Goal: Information Seeking & Learning: Find specific fact

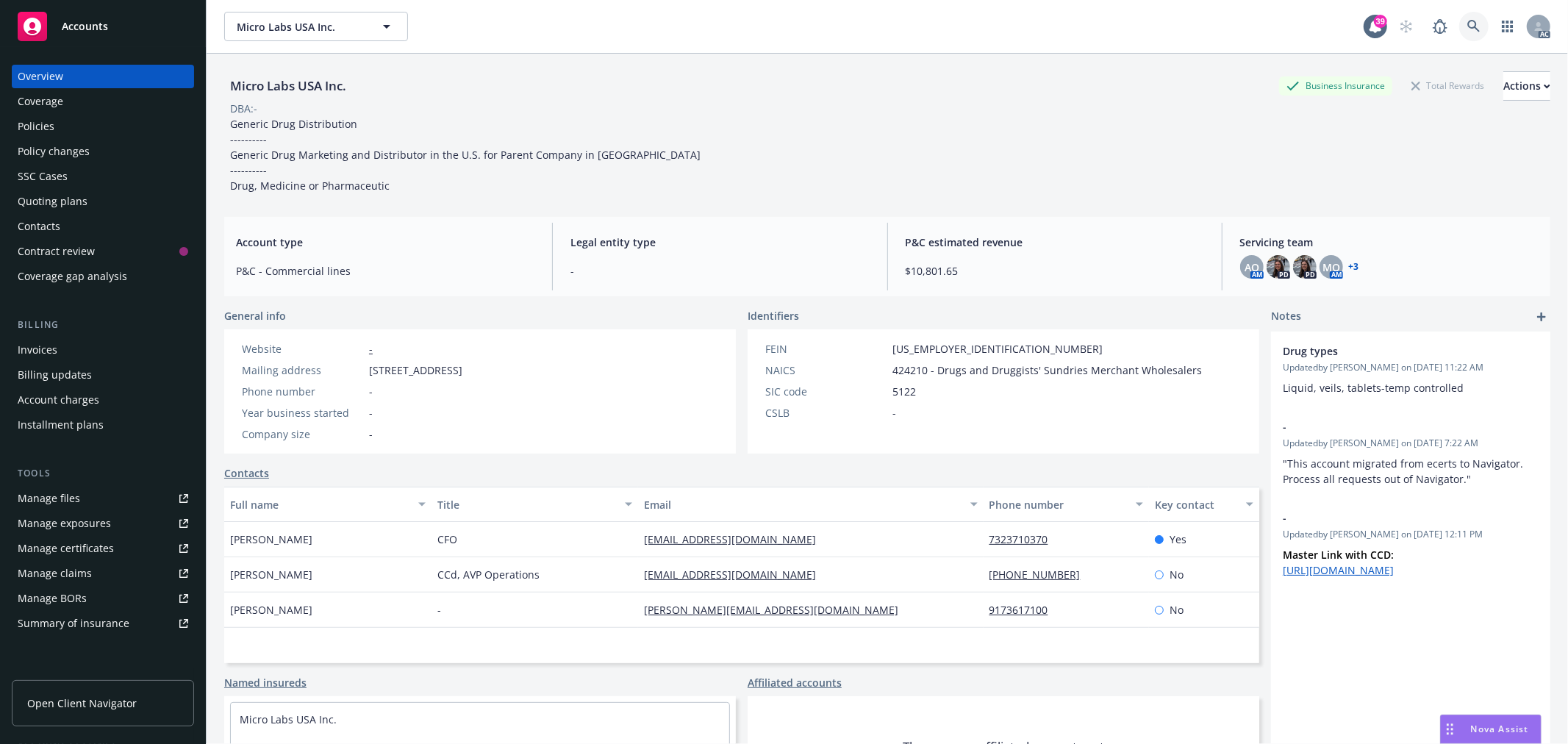
click at [1467, 30] on icon at bounding box center [1473, 26] width 13 height 13
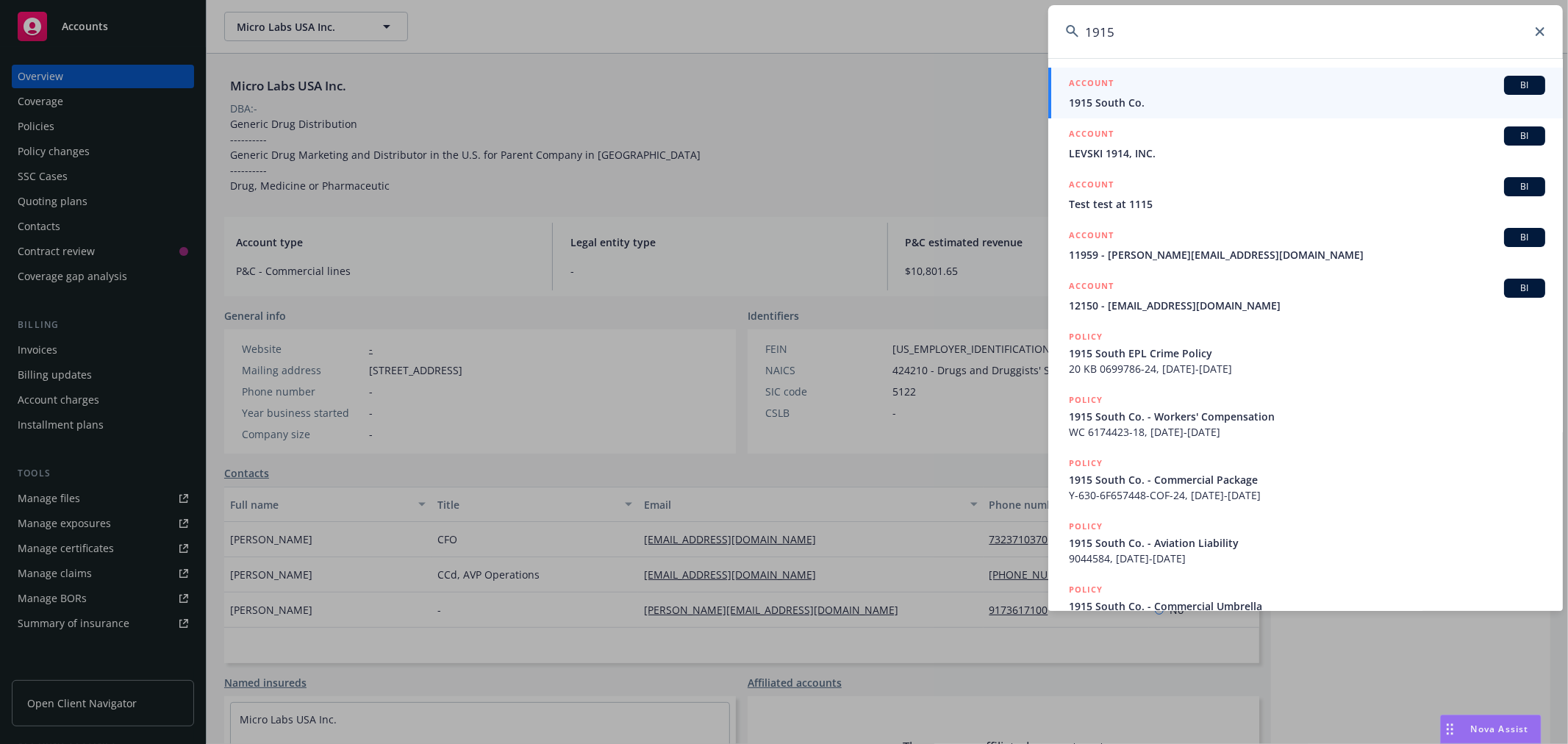
type input "1915"
click at [1339, 92] on div "ACCOUNT BI" at bounding box center [1307, 85] width 476 height 19
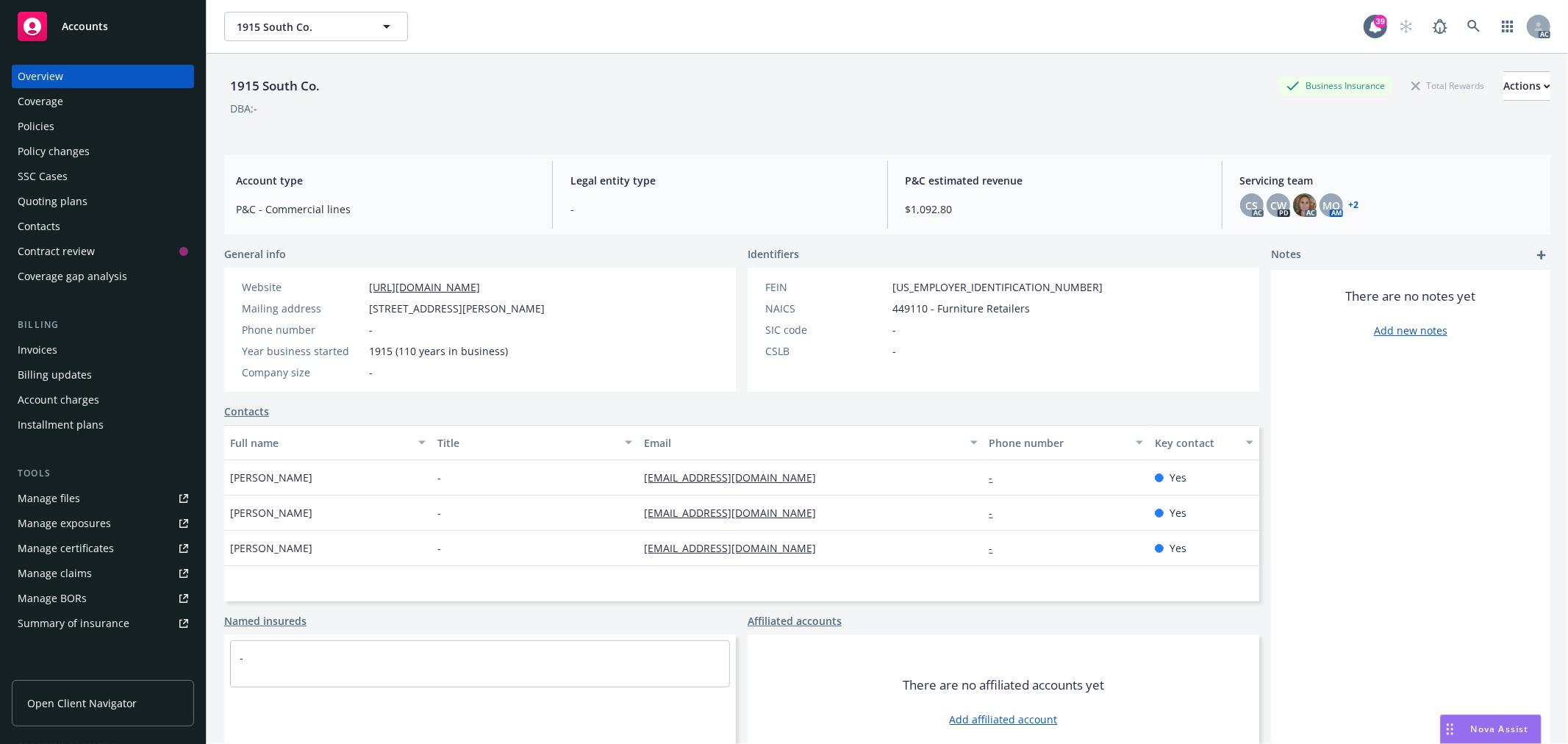
click at [45, 126] on div "Policies" at bounding box center [35, 126] width 37 height 24
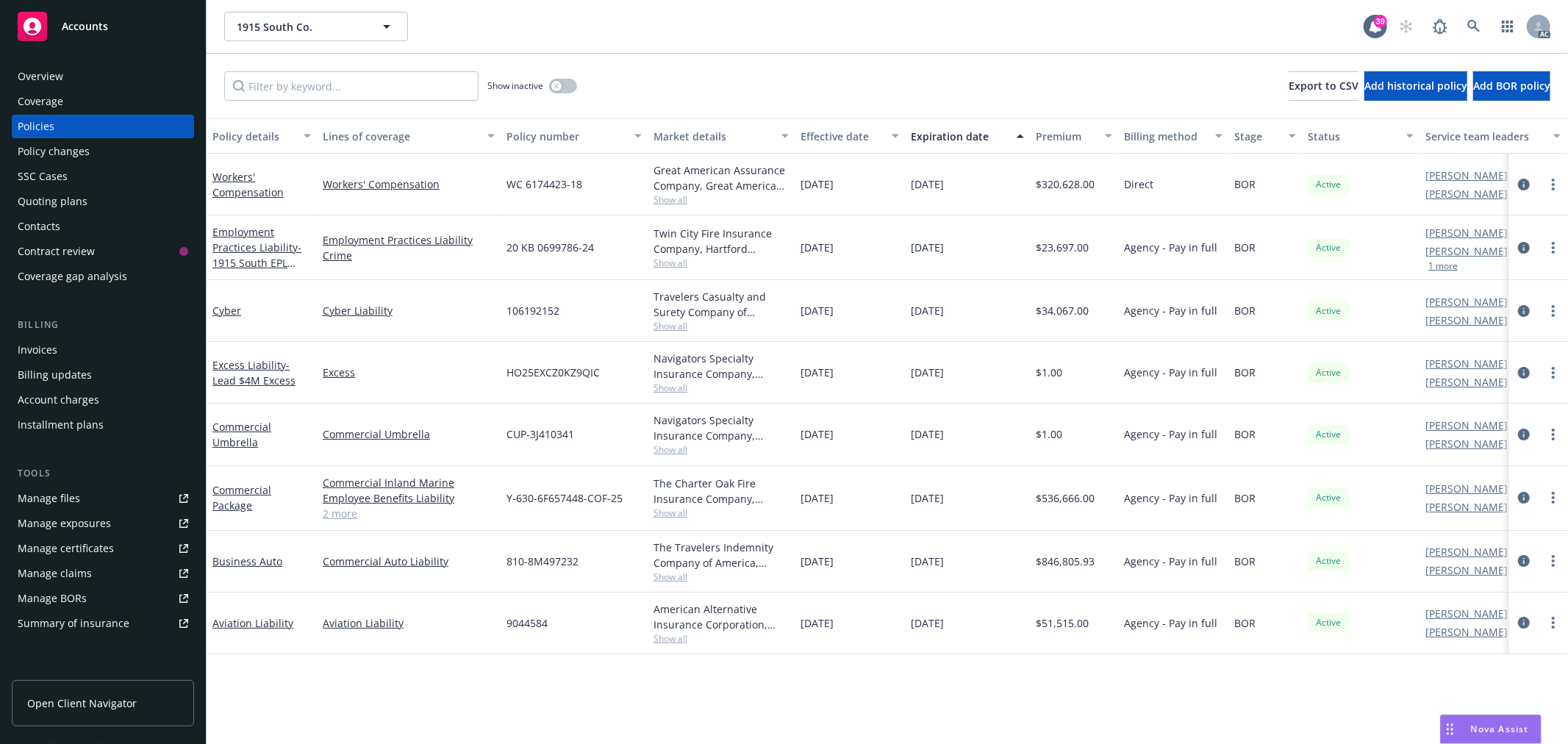
click at [560, 558] on span "810-8M497232" at bounding box center [542, 562] width 72 height 16
drag, startPoint x: 603, startPoint y: 568, endPoint x: 506, endPoint y: 570, distance: 97.0
click at [506, 570] on div "810-8M497232" at bounding box center [574, 562] width 147 height 62
copy span "810-8M497232"
click at [35, 73] on div "Overview" at bounding box center [40, 77] width 46 height 24
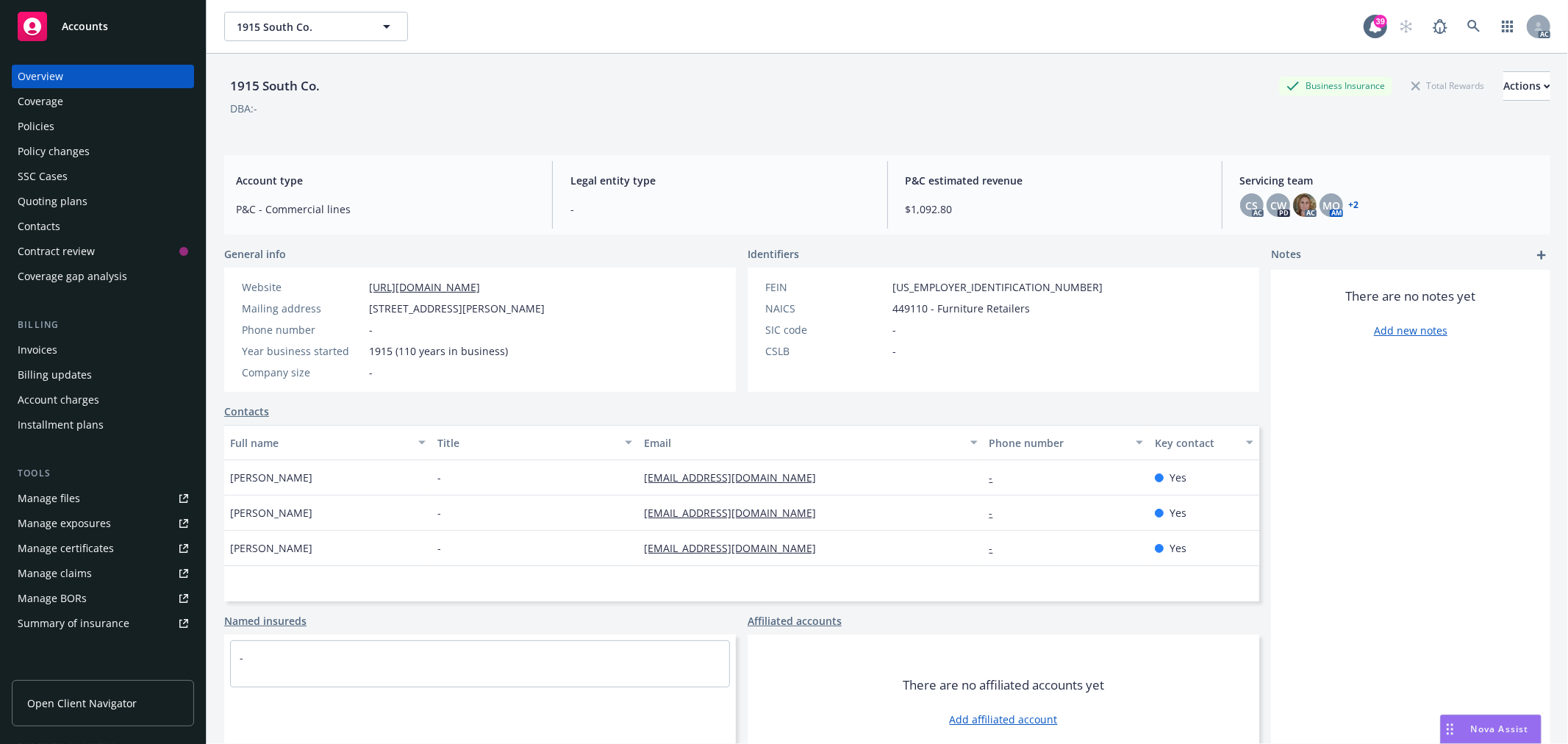
click at [1349, 204] on link "+ 2" at bounding box center [1353, 204] width 10 height 9
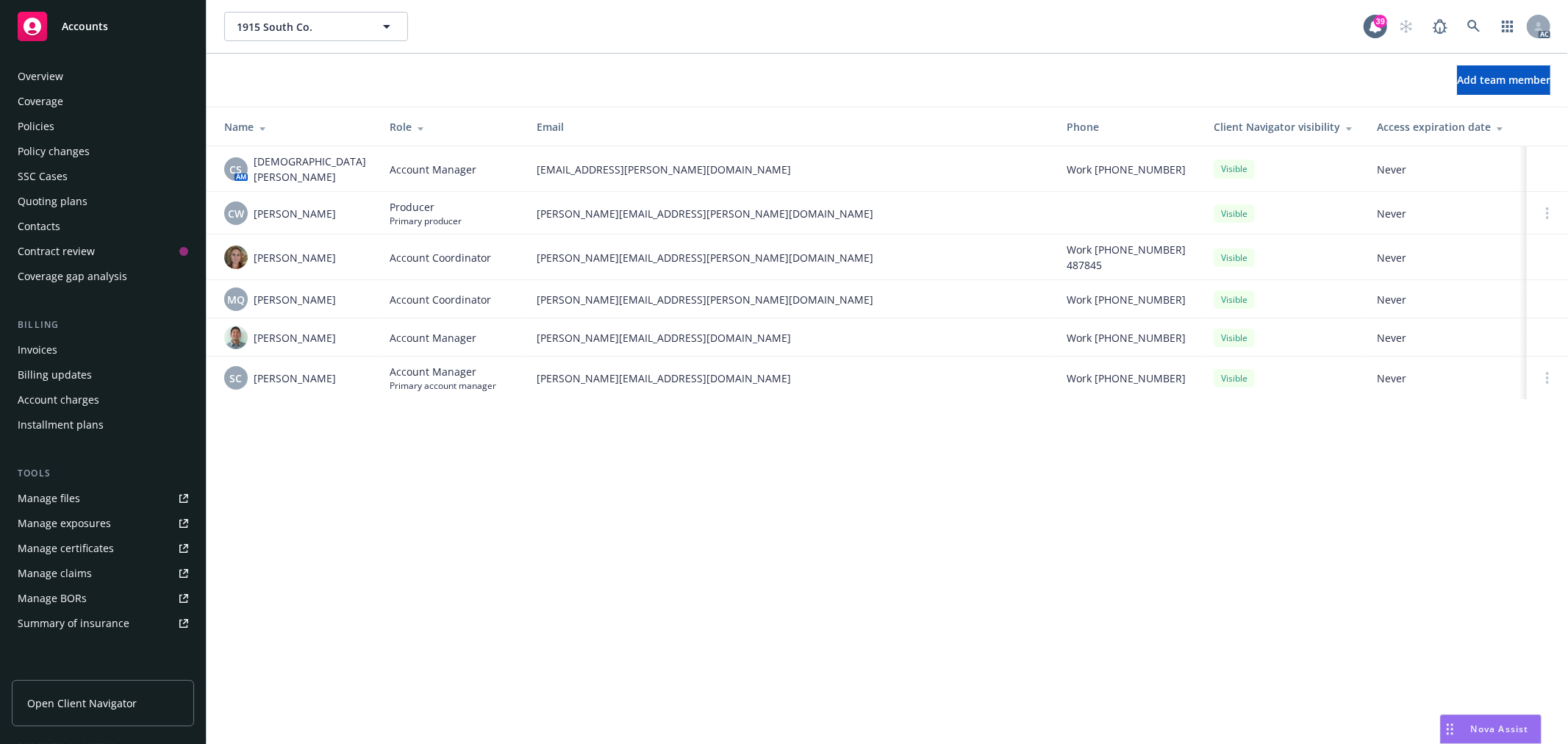
click at [59, 128] on div "Policies" at bounding box center [103, 126] width 170 height 24
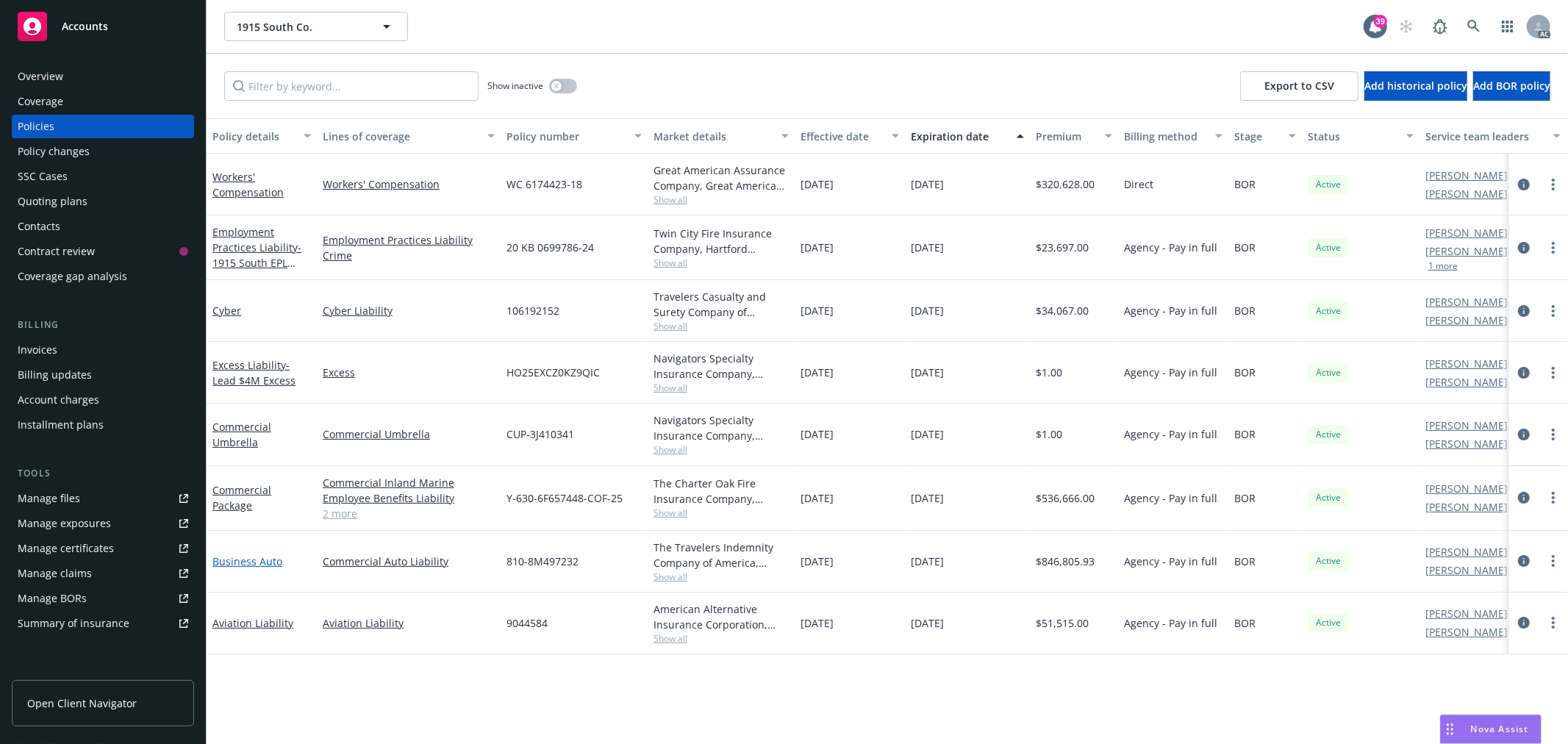
click at [260, 559] on link "Business Auto" at bounding box center [247, 562] width 70 height 14
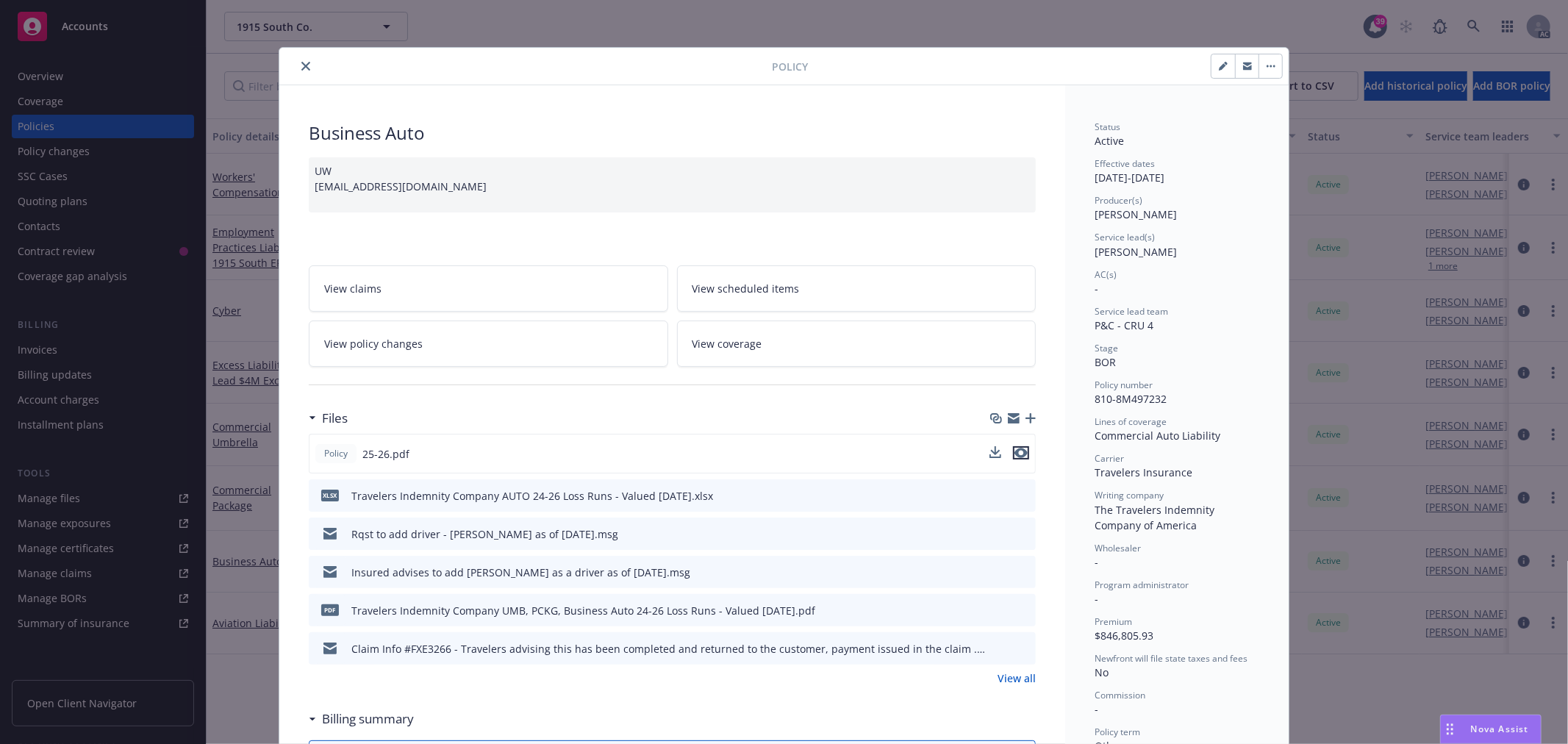
click at [1014, 451] on icon "preview file" at bounding box center [1021, 453] width 13 height 10
click at [301, 70] on icon "close" at bounding box center [305, 65] width 9 height 9
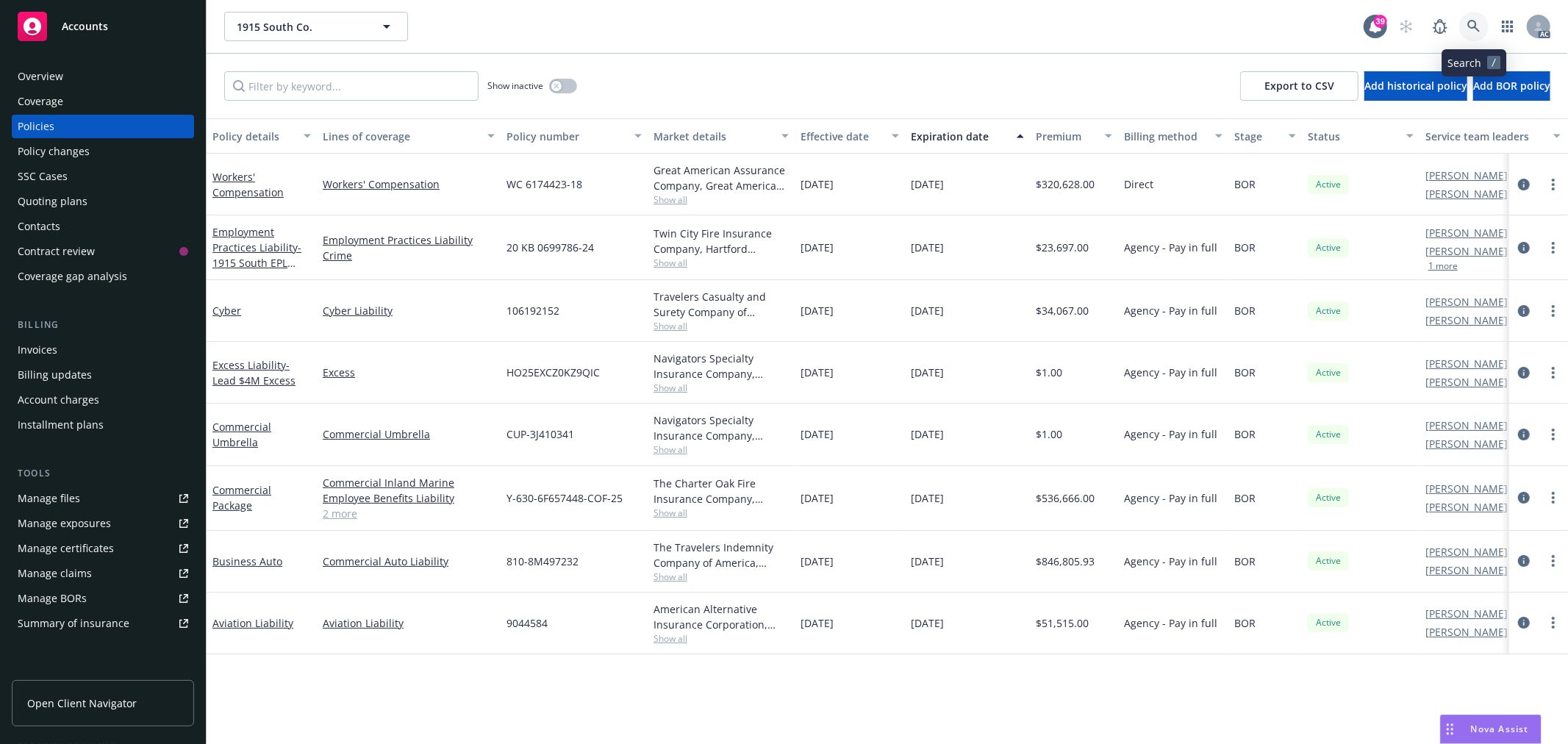
click at [1487, 26] on link at bounding box center [1473, 26] width 29 height 29
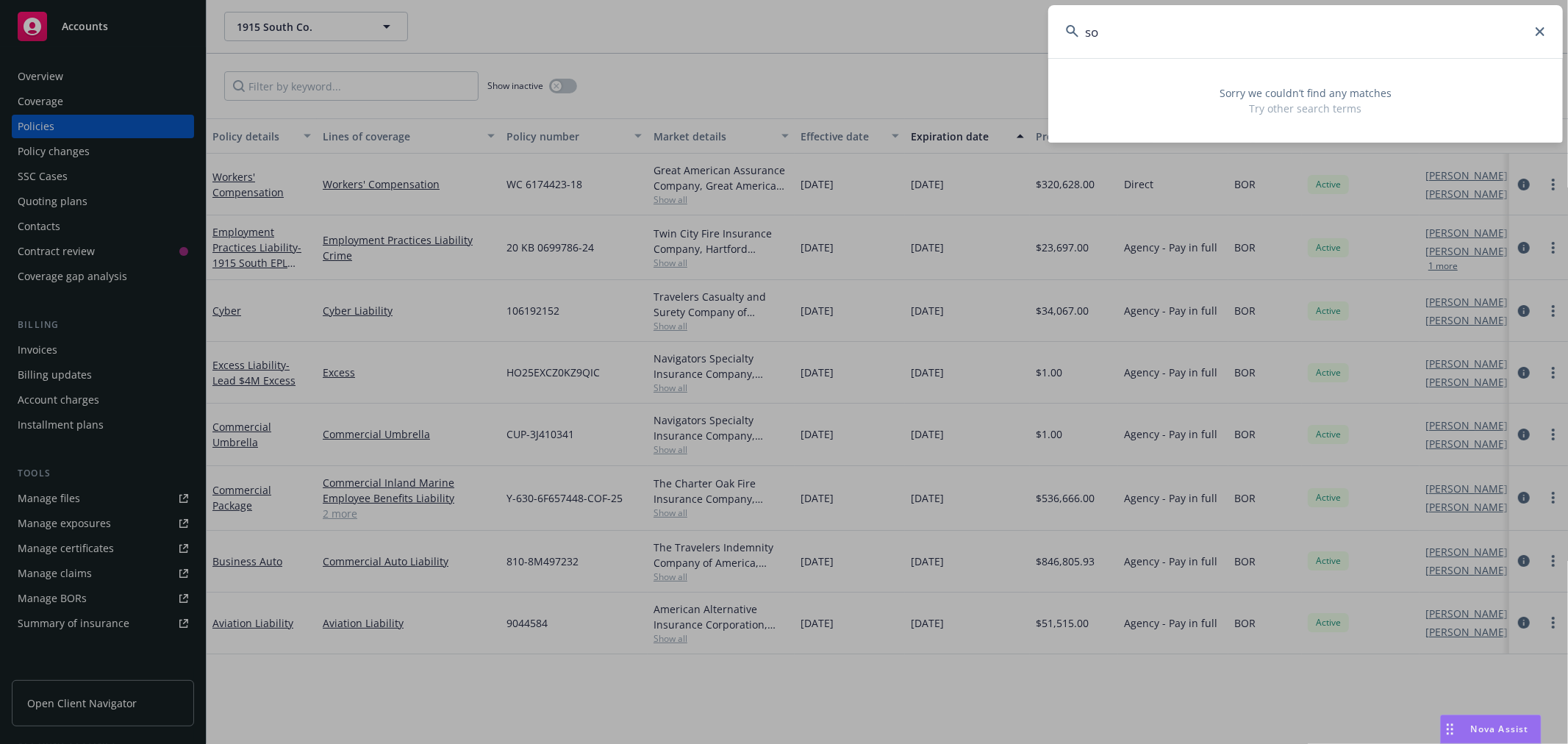
type input "s"
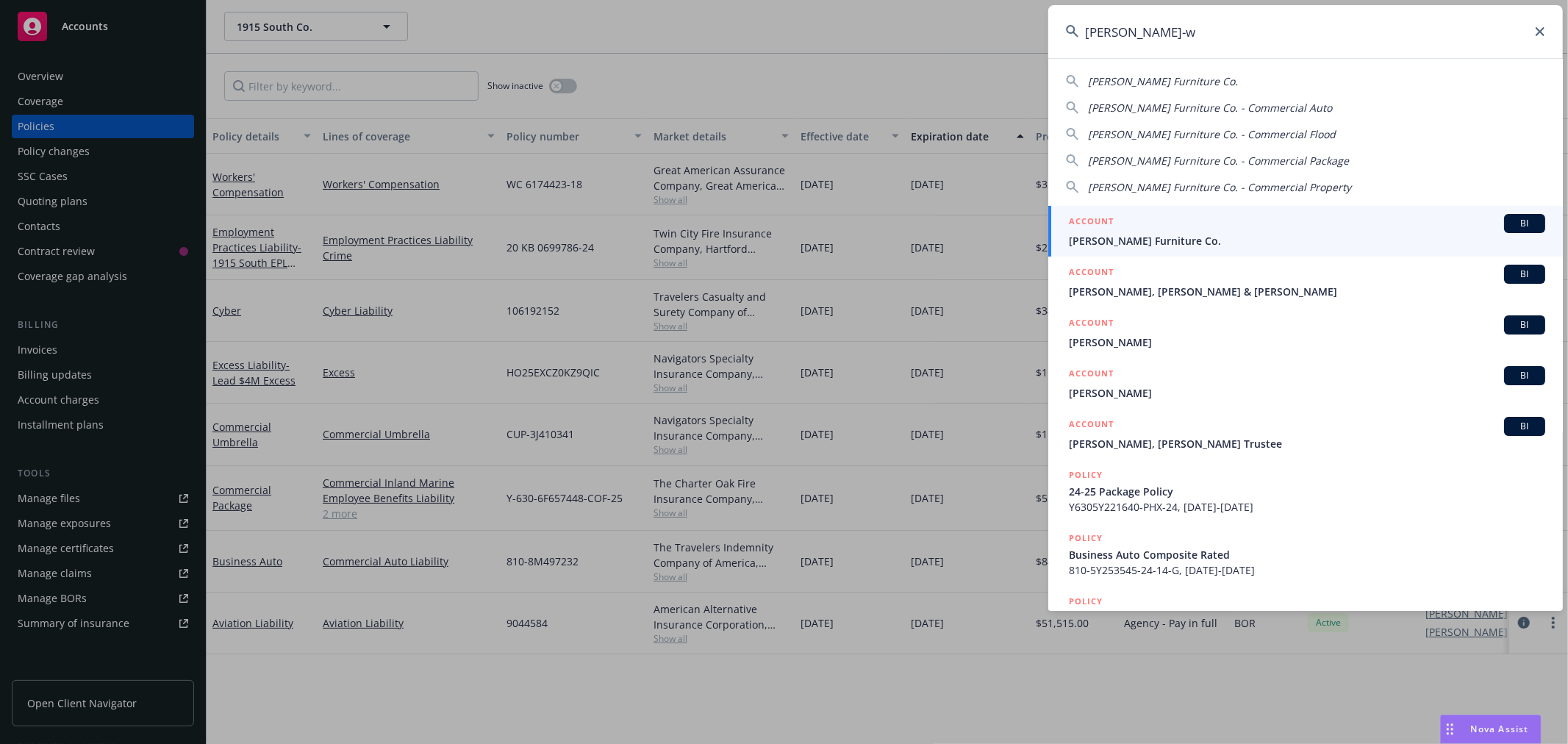
type input "[PERSON_NAME]-w"
click at [1163, 241] on span "[PERSON_NAME] Furniture Co." at bounding box center [1307, 241] width 476 height 16
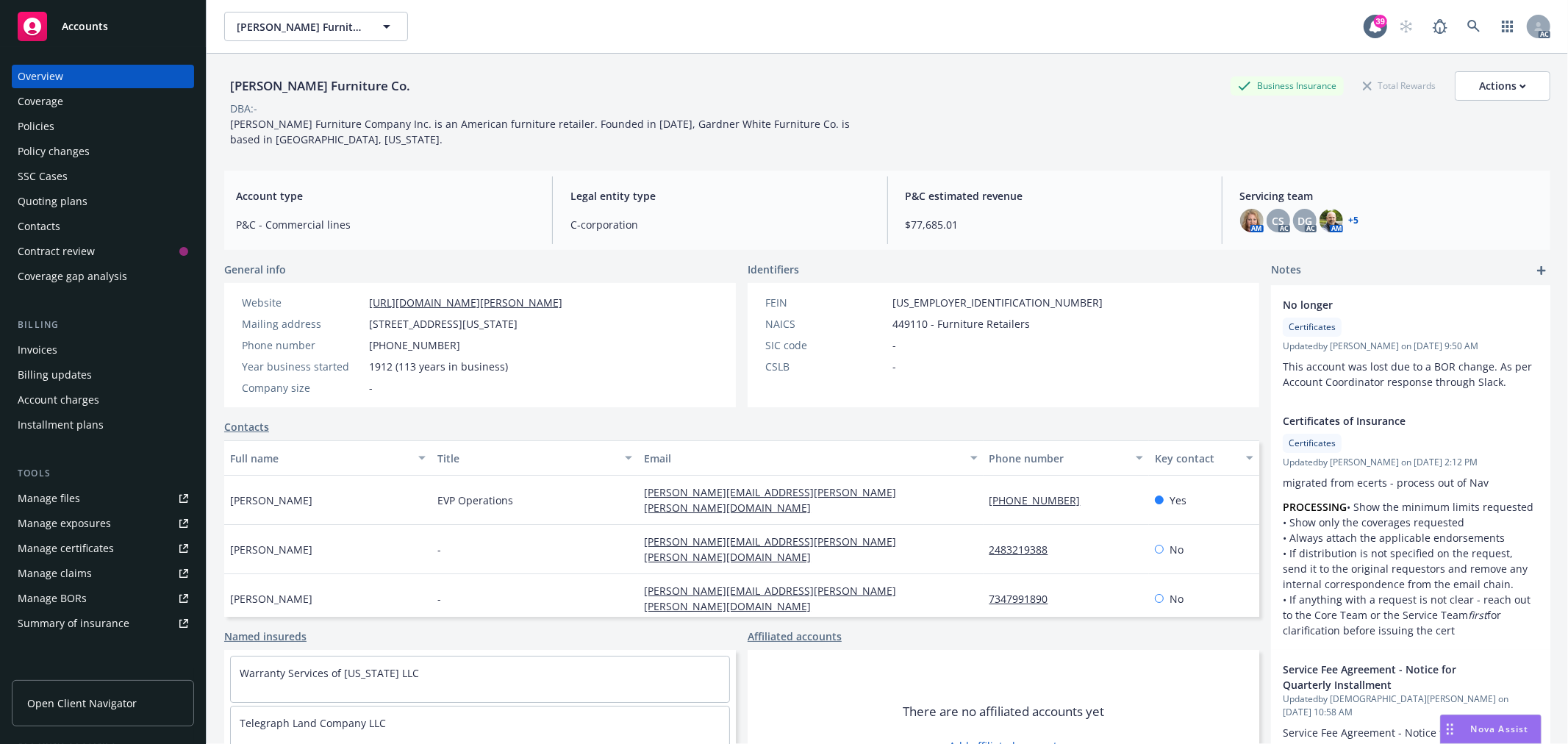
click at [76, 124] on div "Policies" at bounding box center [103, 126] width 170 height 24
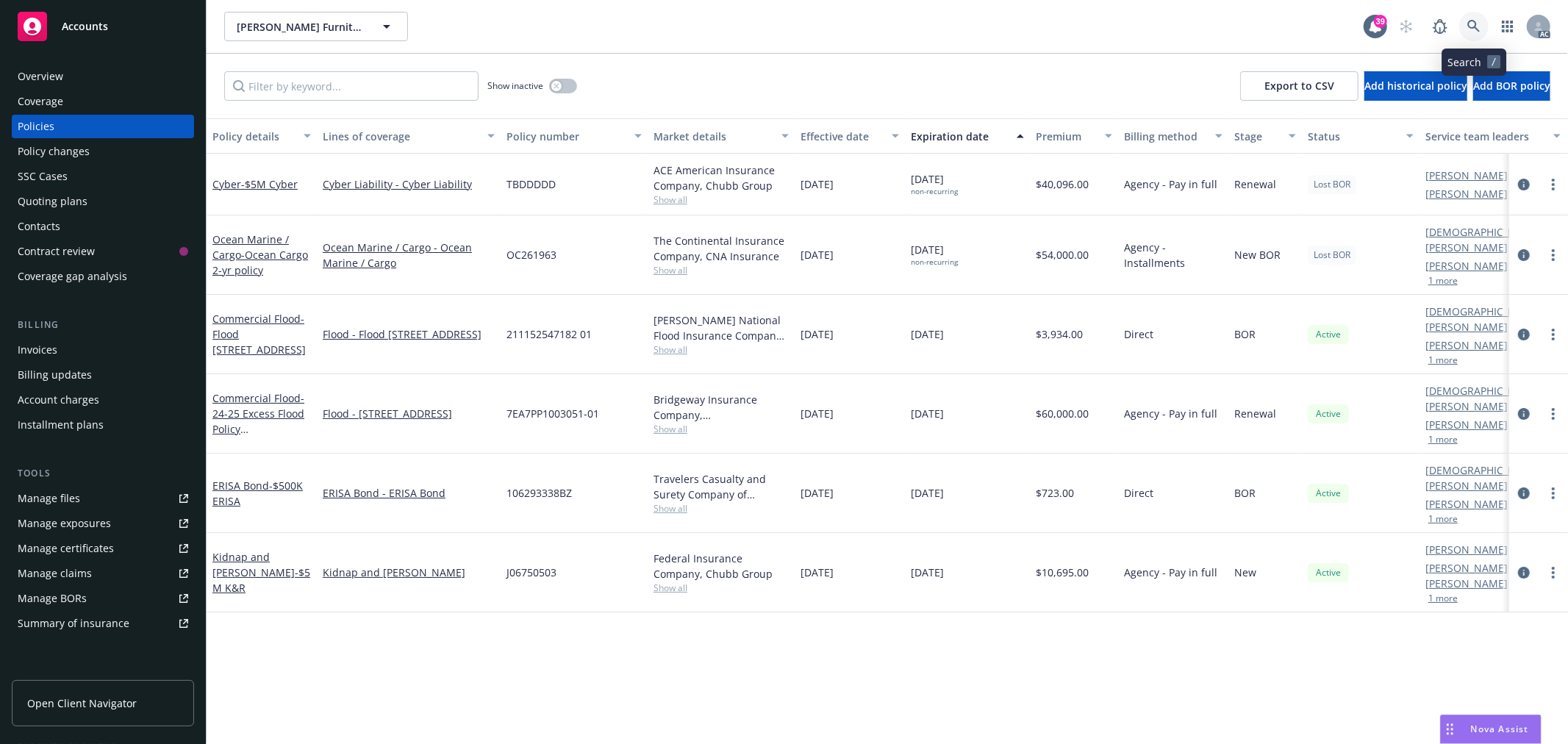
click at [1466, 25] on link at bounding box center [1473, 26] width 29 height 29
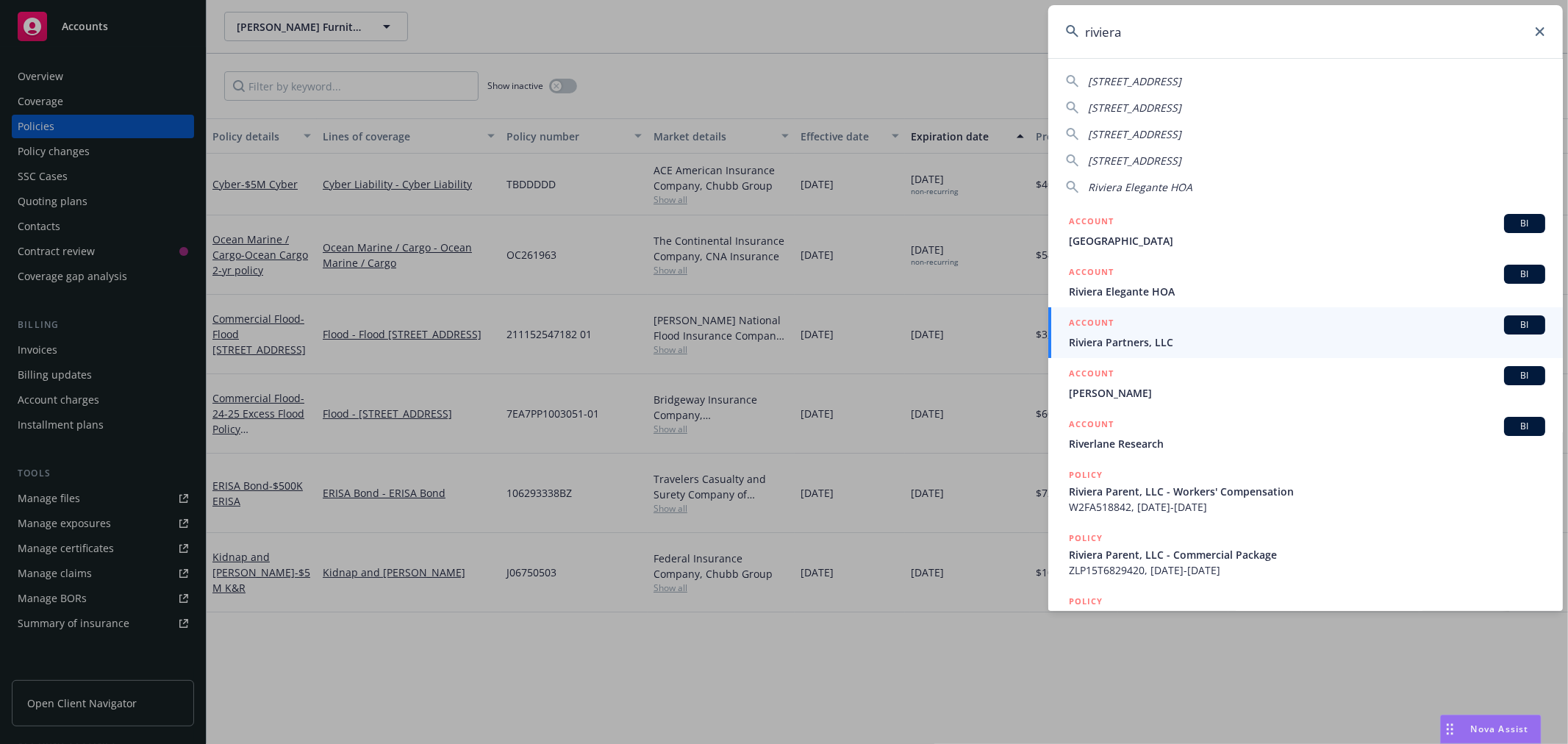
type input "riviera"
click at [1253, 331] on div "ACCOUNT BI" at bounding box center [1307, 325] width 476 height 19
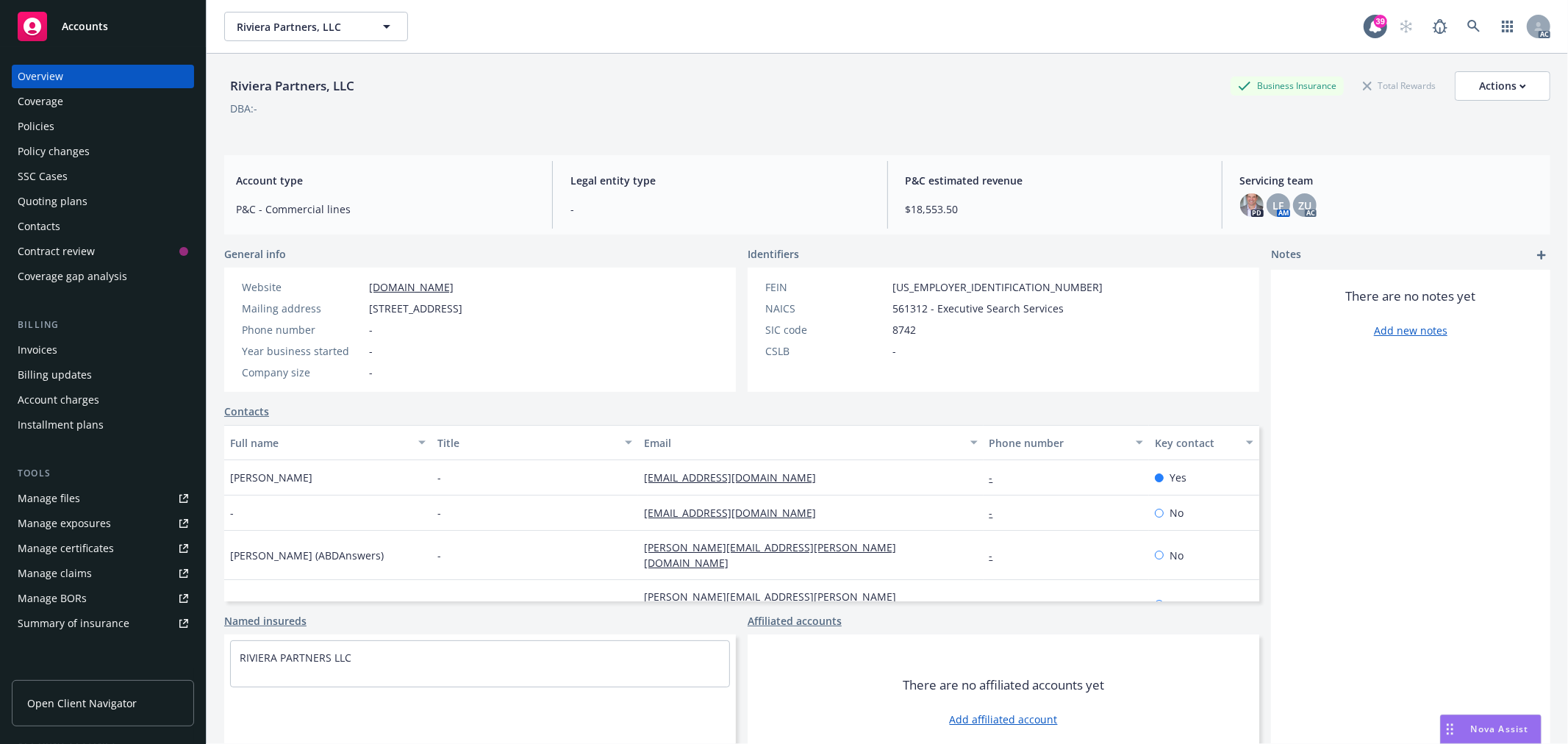
click at [60, 129] on div "Policies" at bounding box center [103, 126] width 170 height 24
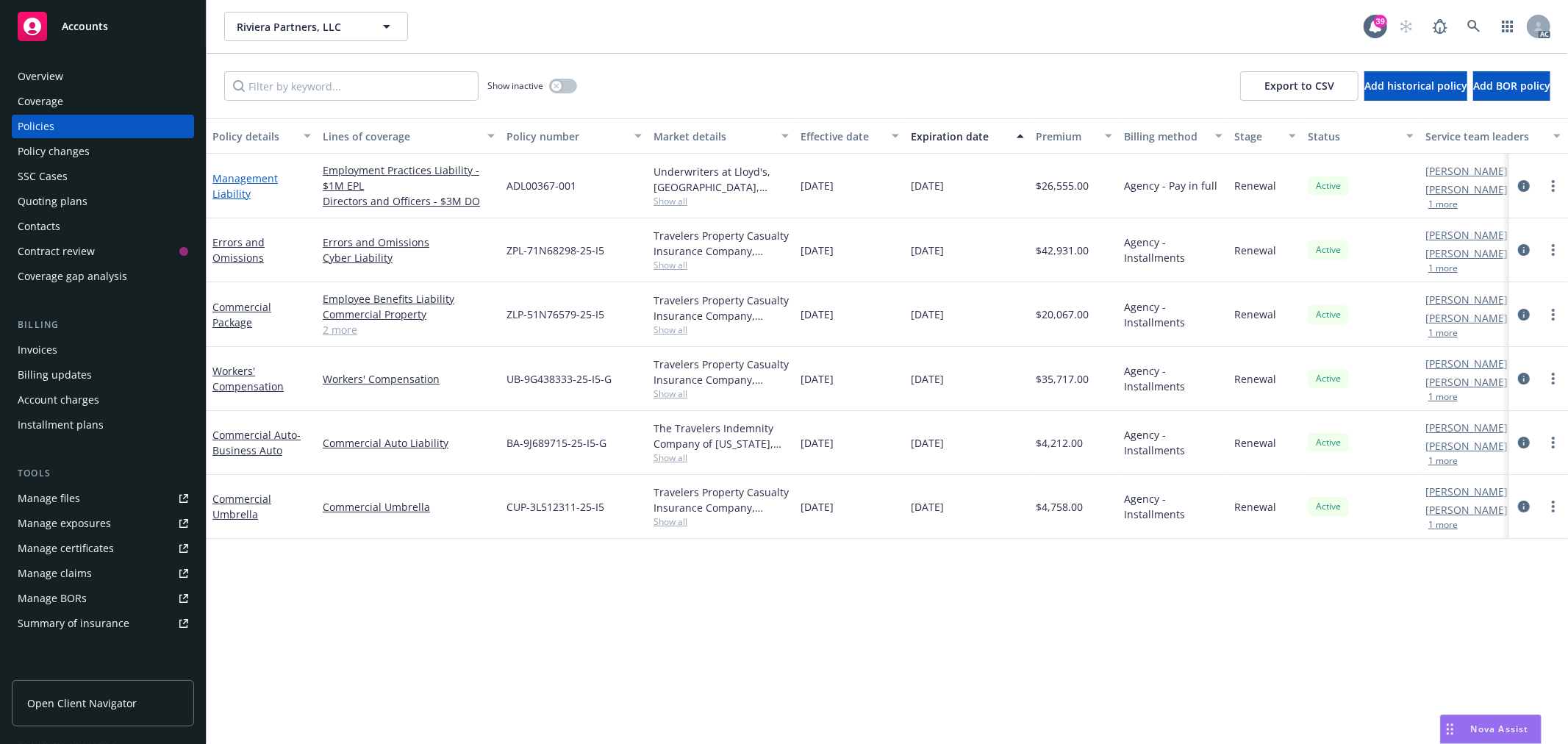
click at [230, 174] on link "Management Liability" at bounding box center [245, 185] width 65 height 29
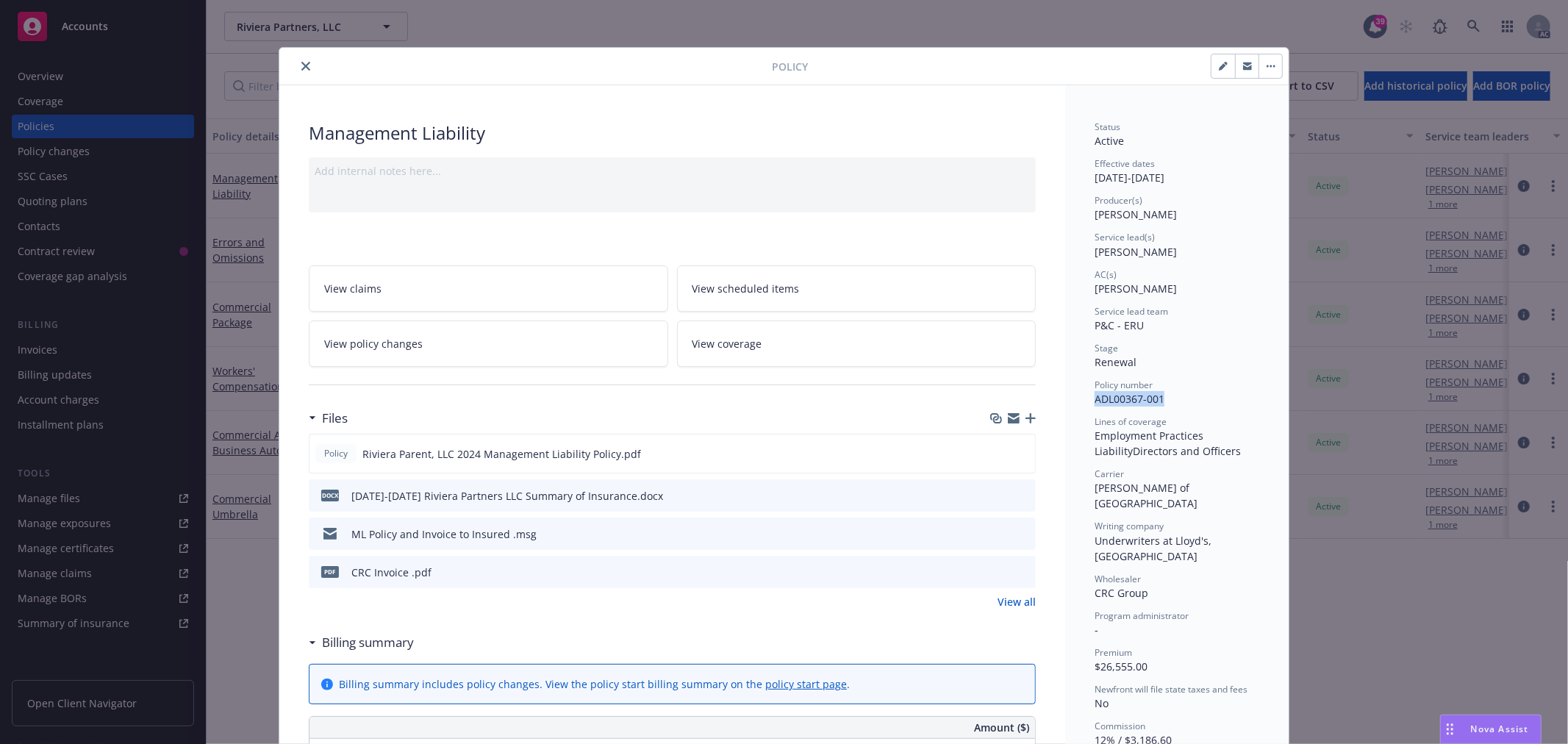
drag, startPoint x: 1160, startPoint y: 395, endPoint x: 1089, endPoint y: 402, distance: 71.3
click at [1095, 402] on div "Policy number ADL00367-001" at bounding box center [1177, 392] width 165 height 28
copy span "ADL00367-001"
drag, startPoint x: 1170, startPoint y: 484, endPoint x: 1137, endPoint y: 488, distance: 33.2
click at [1129, 488] on span "[PERSON_NAME] of [GEOGRAPHIC_DATA]" at bounding box center [1146, 495] width 103 height 29
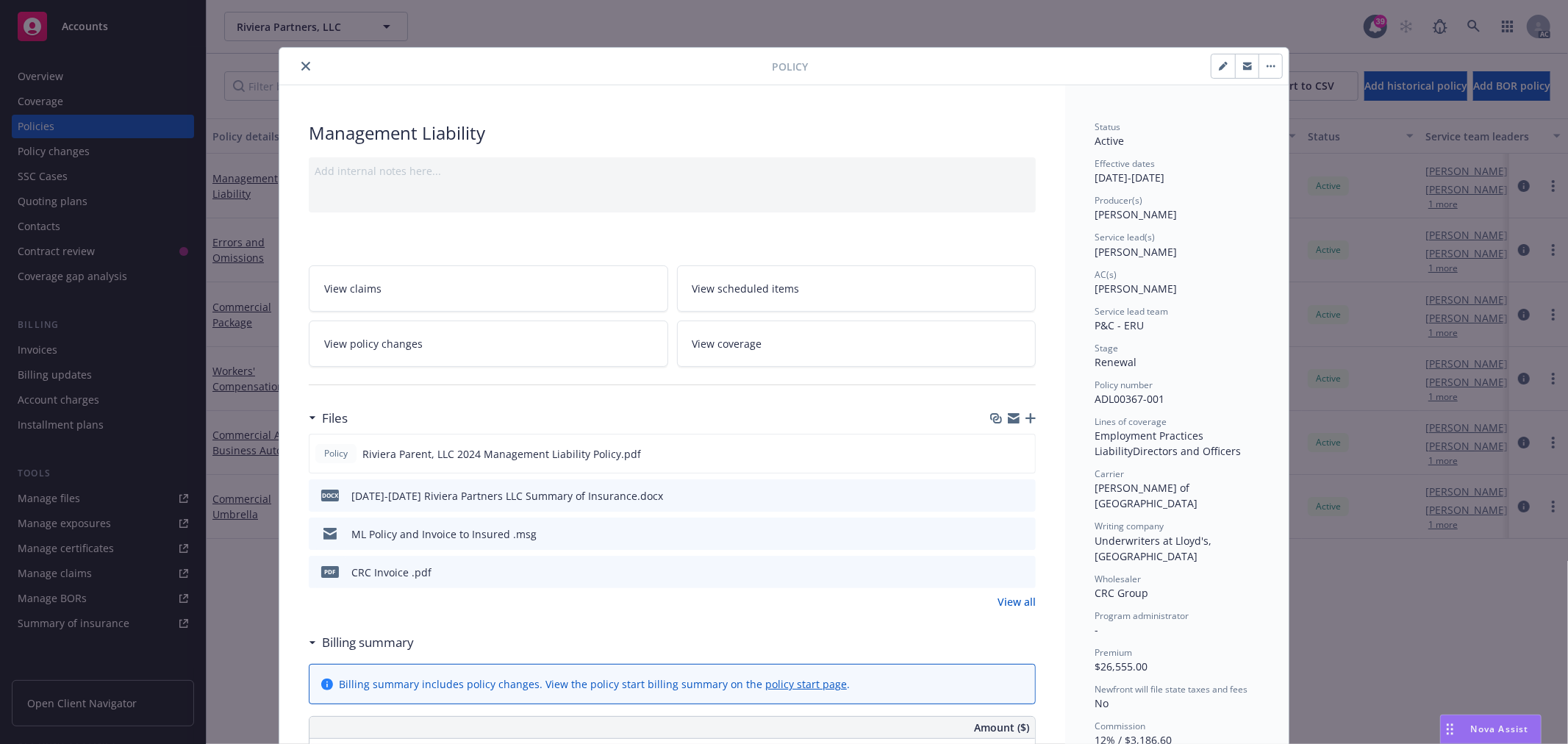
click at [1181, 491] on div "Carrier [PERSON_NAME] of [GEOGRAPHIC_DATA]" at bounding box center [1177, 489] width 165 height 43
drag, startPoint x: 1180, startPoint y: 488, endPoint x: 1088, endPoint y: 488, distance: 92.0
click at [1095, 488] on div "Carrier [PERSON_NAME] of [GEOGRAPHIC_DATA]" at bounding box center [1177, 489] width 165 height 43
copy span "[PERSON_NAME] of [GEOGRAPHIC_DATA]"
